Goal: Task Accomplishment & Management: Complete application form

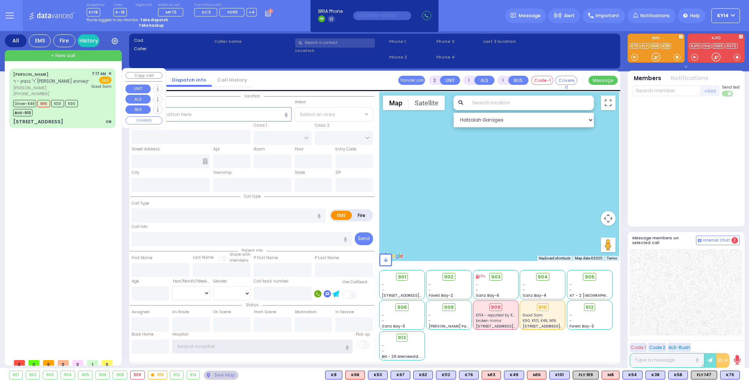
type input "ky14"
click at [95, 97] on div "[PERSON_NAME] ר' בנציון - ר' [PERSON_NAME] בערקאוויטש [PERSON_NAME] [PHONE_NUMB…" at bounding box center [62, 98] width 103 height 57
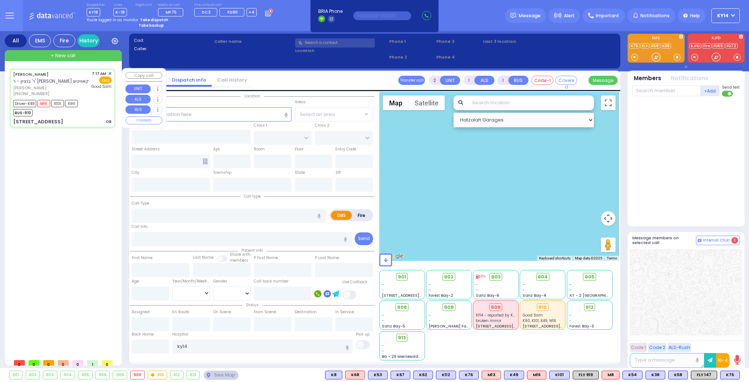
type input "6"
select select
type input "OB"
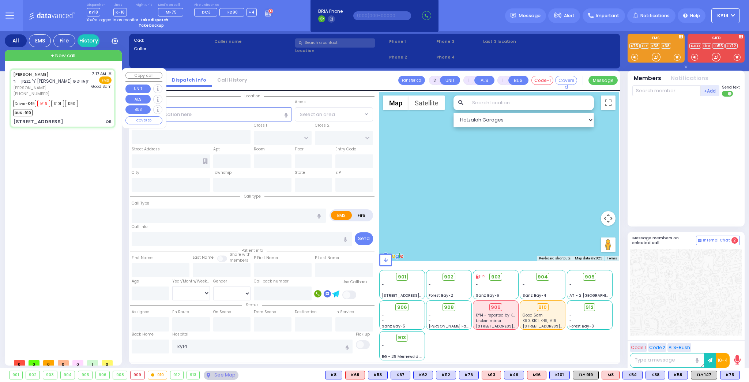
radio input "true"
type input "[PERSON_NAME]"
type input "Rivka"
type input "Berkowitz"
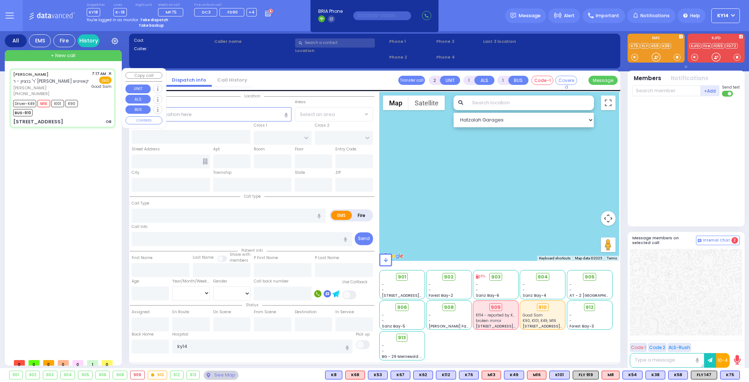
type input "24"
select select "Year"
select select "[DEMOGRAPHIC_DATA]"
type input "07:17"
type input "07:19"
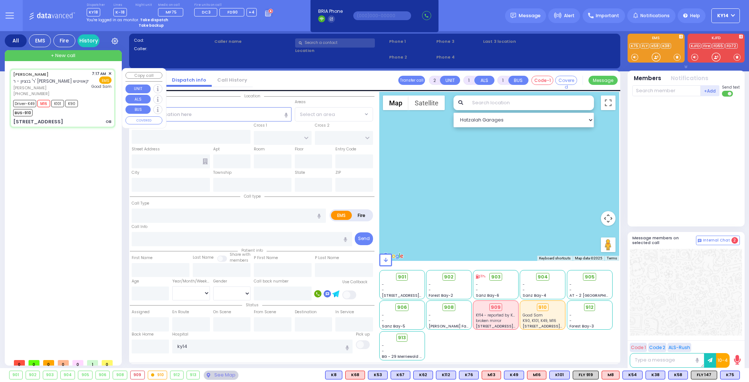
type input "07:21"
type input "07:28"
type input "07:59"
type input "08:15"
type input "[GEOGRAPHIC_DATA]"
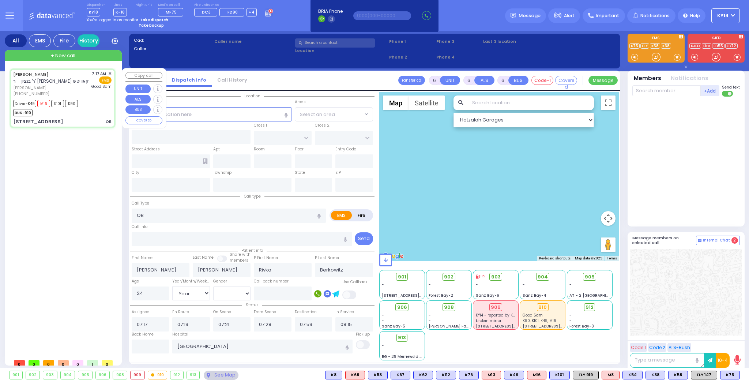
select select "Hatzalah Garages"
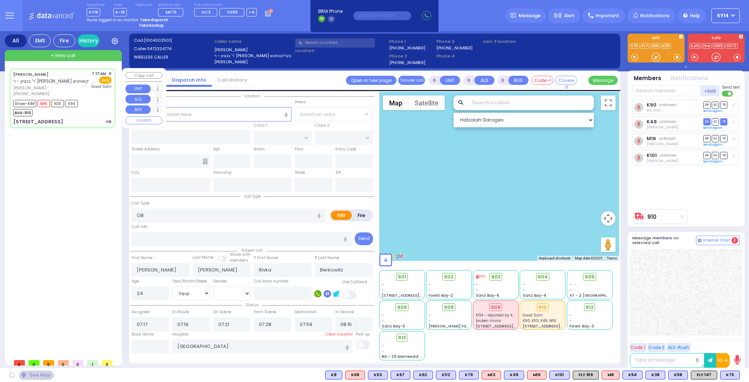
type input "[PERSON_NAME][GEOGRAPHIC_DATA]"
type input "BEER SHAVA ST"
type input "[STREET_ADDRESS]"
type input "304"
type input "[PERSON_NAME]"
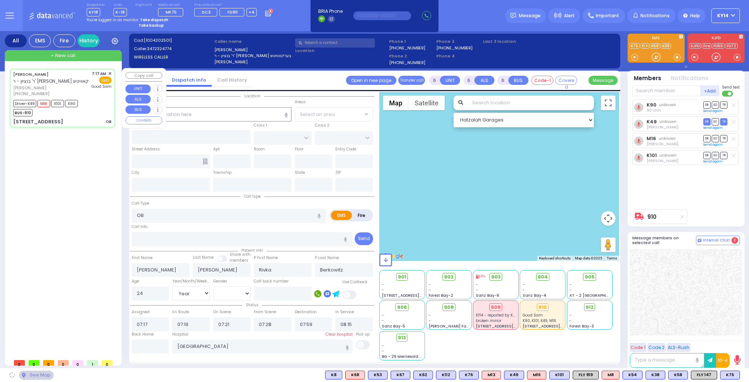
type input "[US_STATE]"
type input "10950"
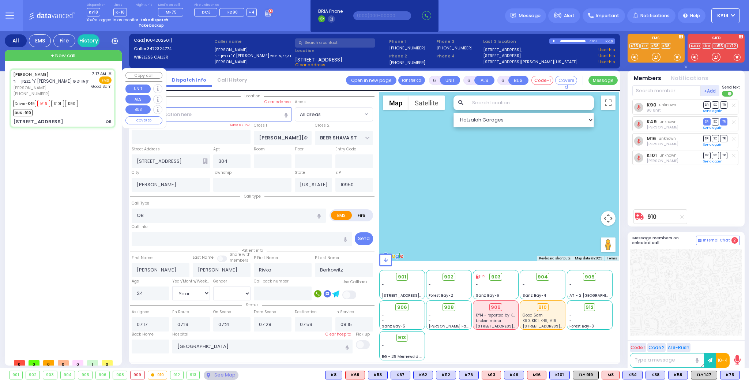
click at [96, 104] on div "Driver-K49 M16 K101 K90 BUS-910" at bounding box center [62, 107] width 98 height 18
select select
radio input "true"
select select "Year"
select select "[DEMOGRAPHIC_DATA]"
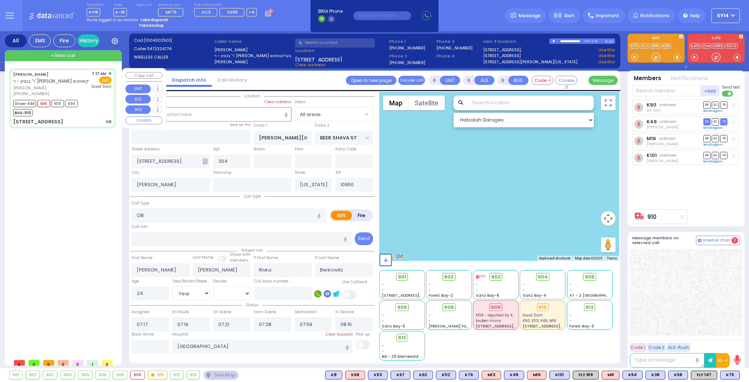
select select "Hatzalah Garages"
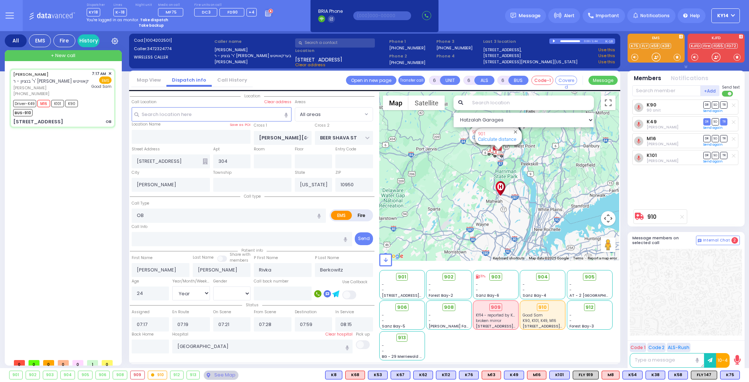
select select
radio input "true"
select select "Year"
select select "[DEMOGRAPHIC_DATA]"
select select "Hatzalah Garages"
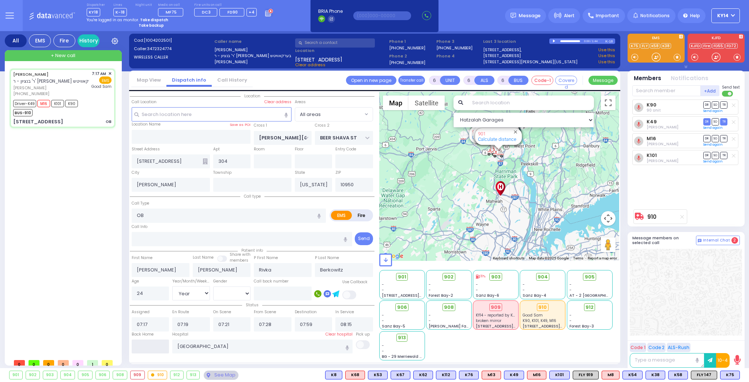
click at [151, 344] on input "text" at bounding box center [151, 347] width 38 height 14
click at [152, 344] on input "text" at bounding box center [151, 347] width 38 height 14
click at [153, 344] on input "text" at bounding box center [151, 347] width 38 height 14
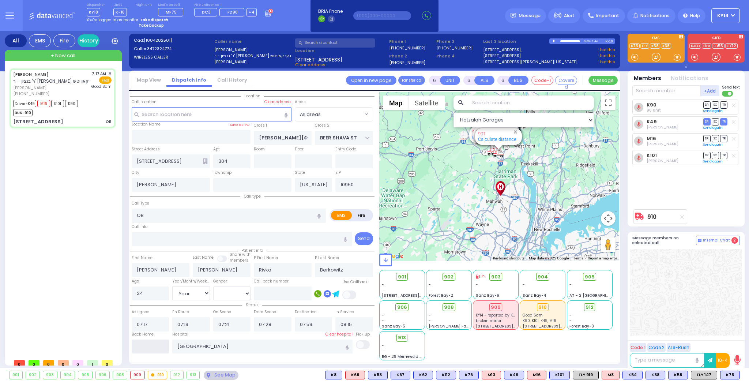
click at [143, 344] on input "text" at bounding box center [151, 347] width 38 height 14
click at [144, 344] on input "text" at bounding box center [151, 347] width 38 height 14
type input "09:18"
select select
radio input "true"
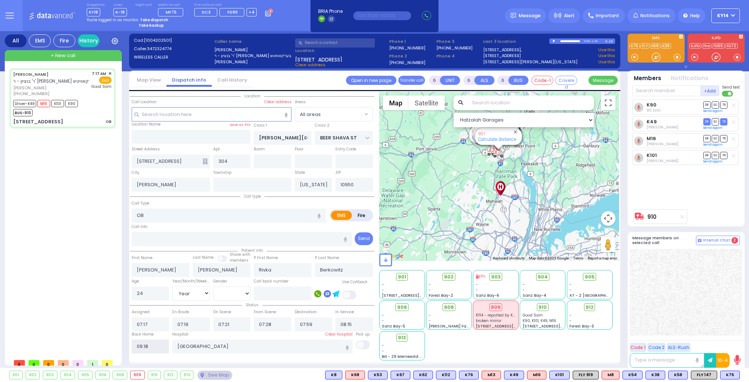
select select
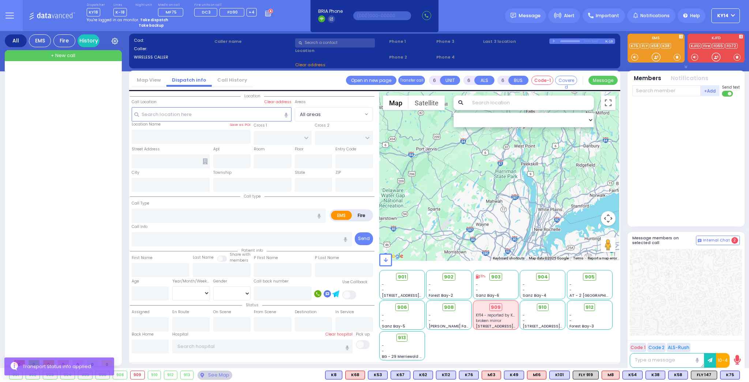
click at [148, 19] on strong "Take dispatch" at bounding box center [154, 19] width 28 height 5
select select "2"
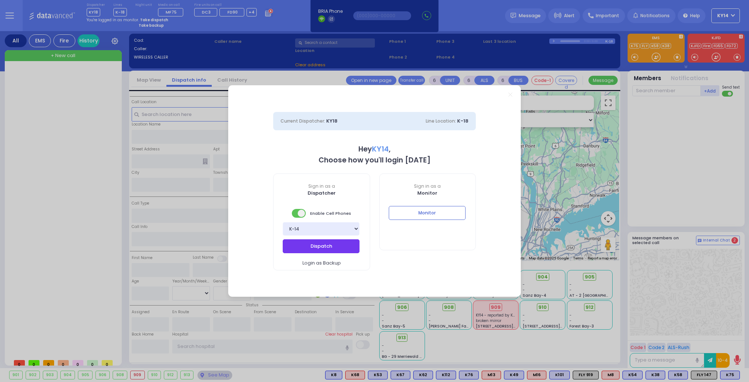
click at [326, 243] on button "Dispatch" at bounding box center [321, 246] width 77 height 14
